Goal: Transaction & Acquisition: Purchase product/service

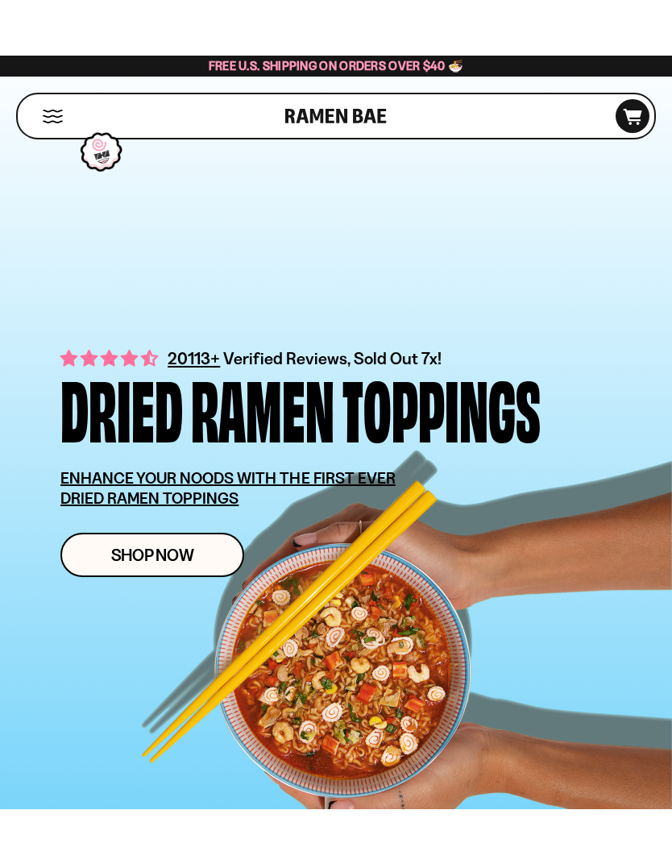
scroll to position [149, 0]
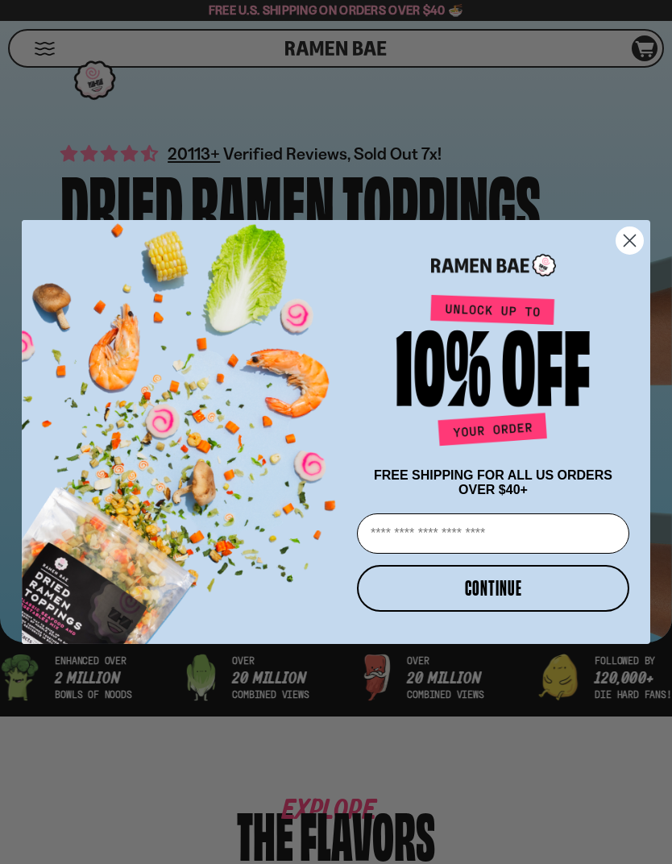
type input "**********"
click at [524, 599] on button "CONTINUE" at bounding box center [493, 588] width 272 height 47
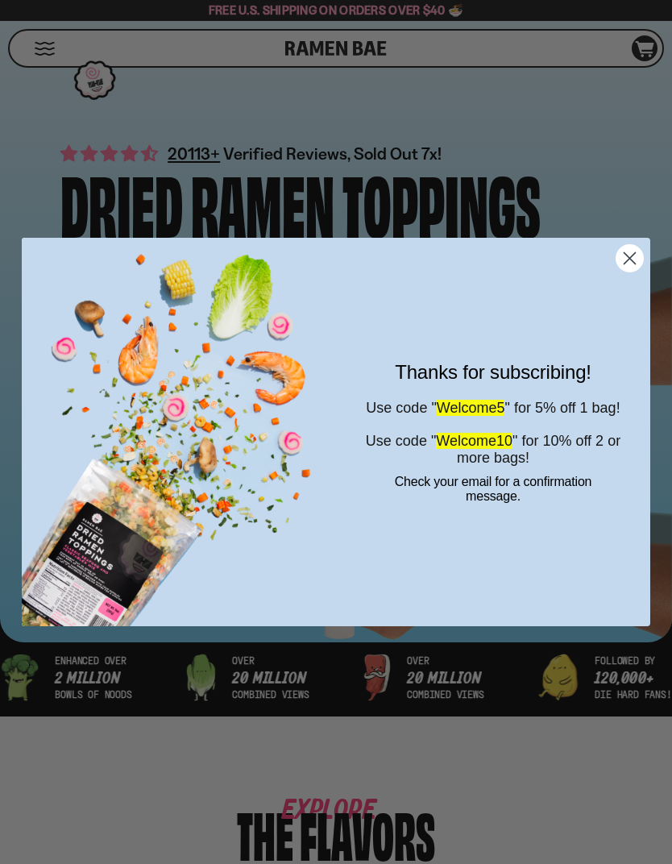
click at [624, 262] on circle "Close dialog" at bounding box center [629, 258] width 27 height 27
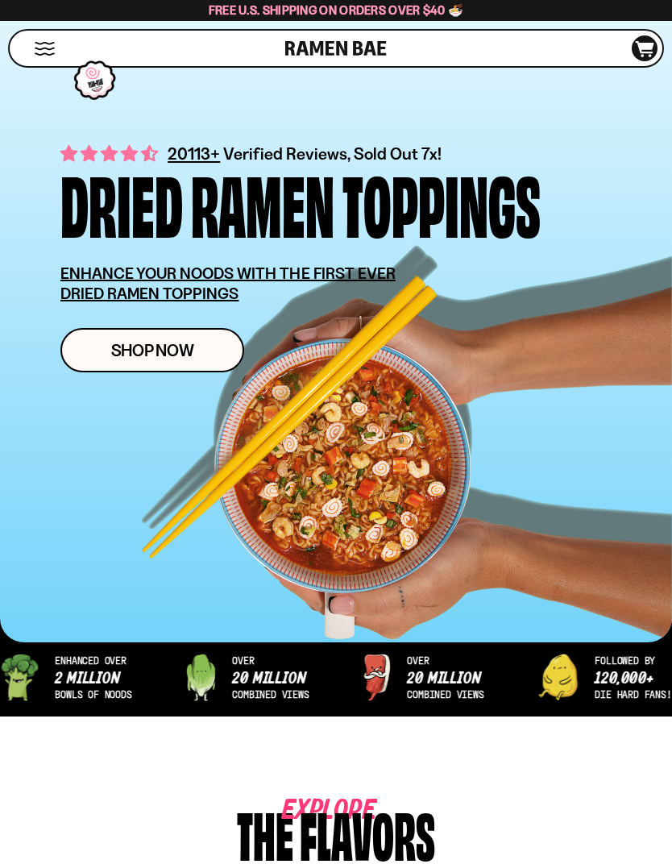
click at [35, 57] on div "Shop" at bounding box center [150, 48] width 271 height 35
click at [53, 48] on button "Mobile Menu Trigger" at bounding box center [45, 49] width 22 height 14
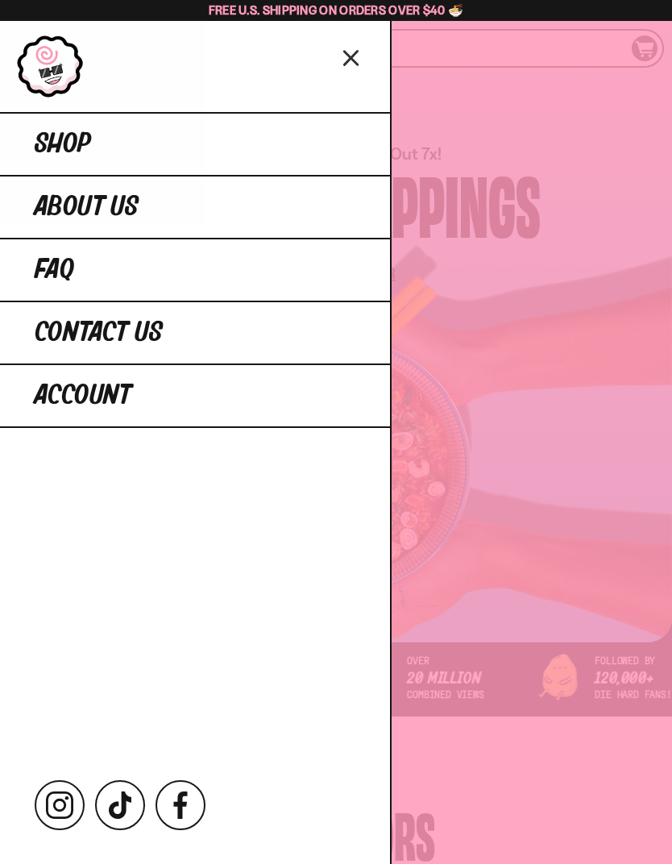
click at [122, 160] on link "Shop" at bounding box center [195, 143] width 390 height 63
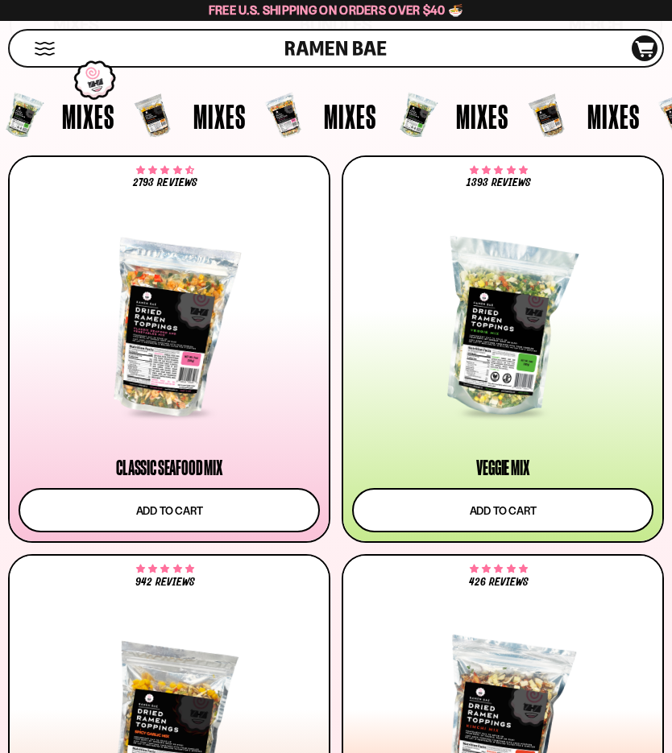
scroll to position [311, 0]
